Goal: Check status: Check status

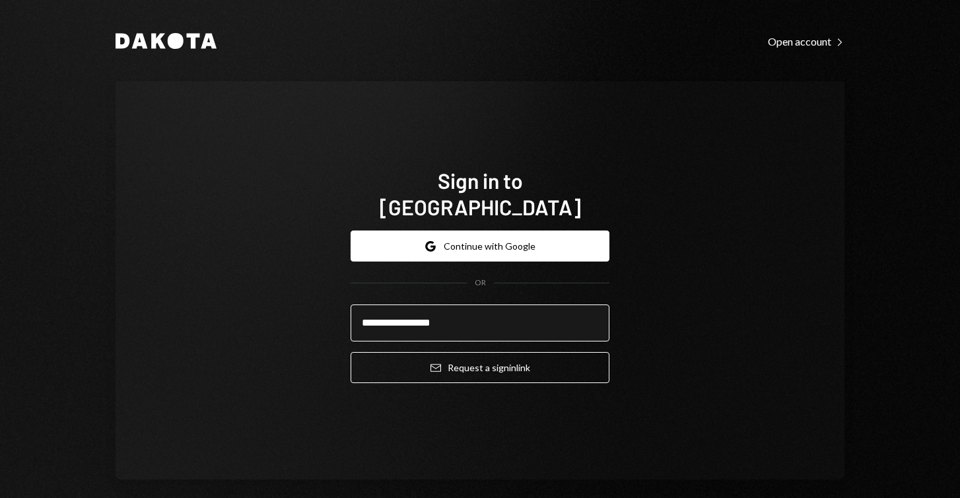
type input "**********"
click at [476, 354] on button "Email Request a sign in link" at bounding box center [480, 367] width 259 height 31
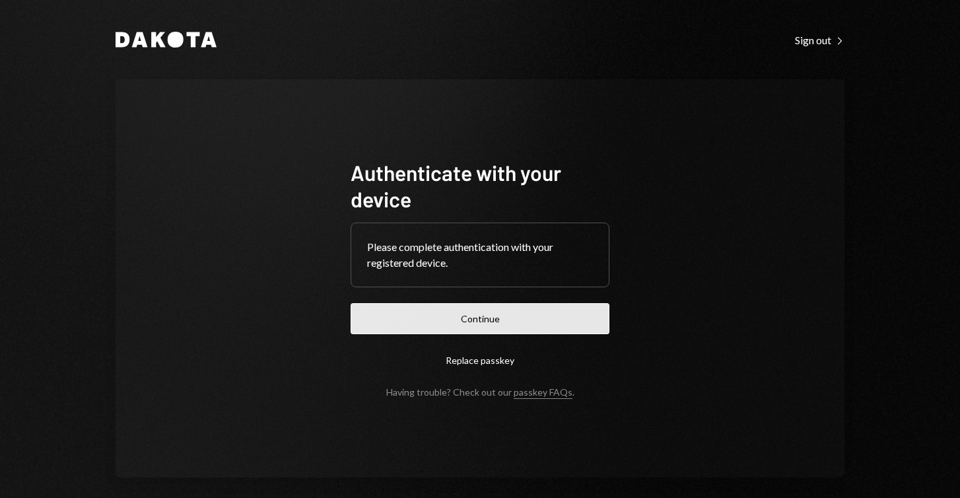
click at [426, 314] on button "Continue" at bounding box center [480, 318] width 259 height 31
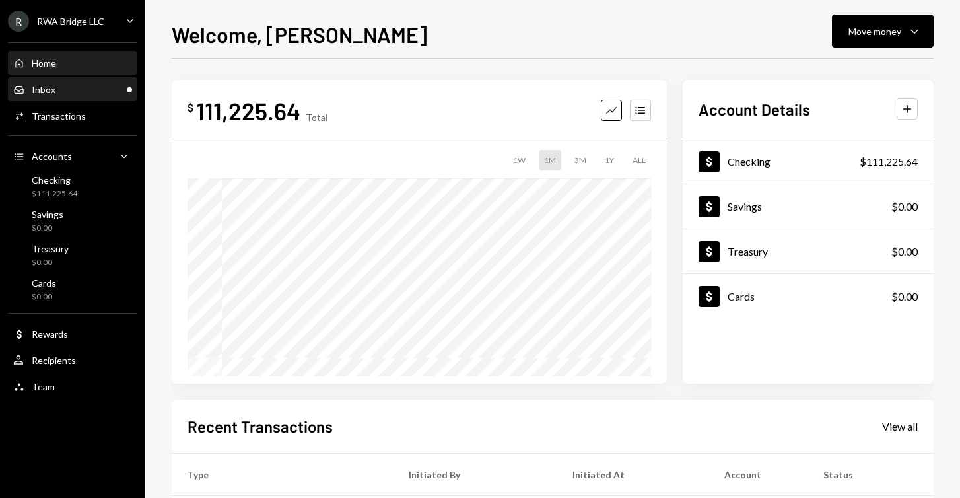
click at [86, 88] on div "Inbox Inbox" at bounding box center [72, 90] width 119 height 12
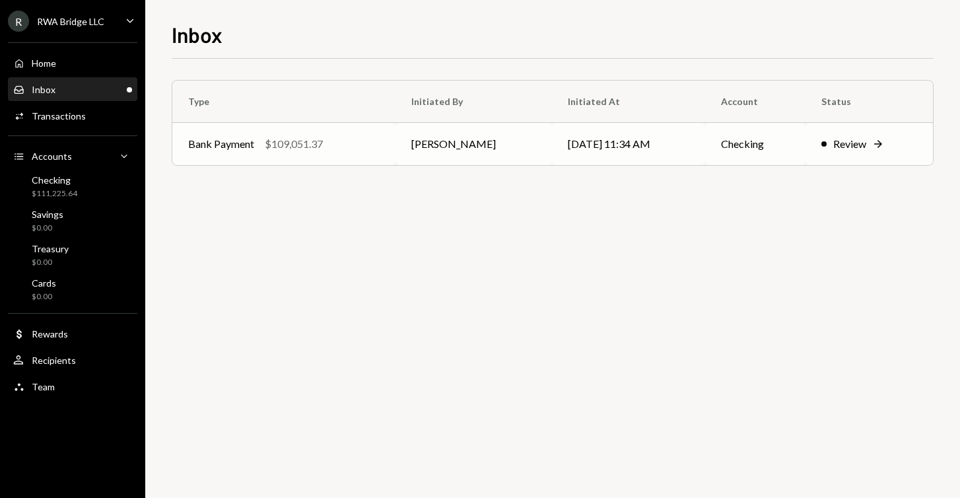
click at [386, 153] on td "Bank Payment $109,051.37" at bounding box center [283, 144] width 223 height 42
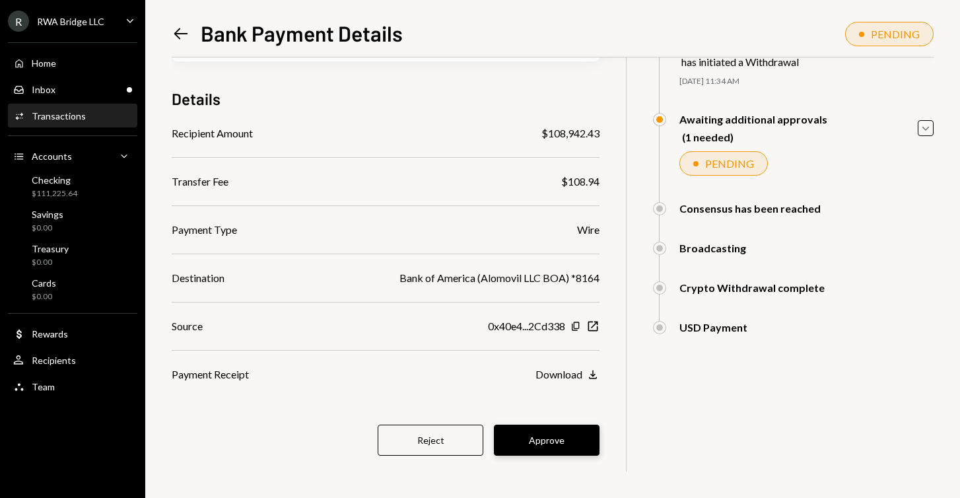
click at [572, 438] on button "Approve" at bounding box center [547, 440] width 106 height 31
